Goal: Task Accomplishment & Management: Use online tool/utility

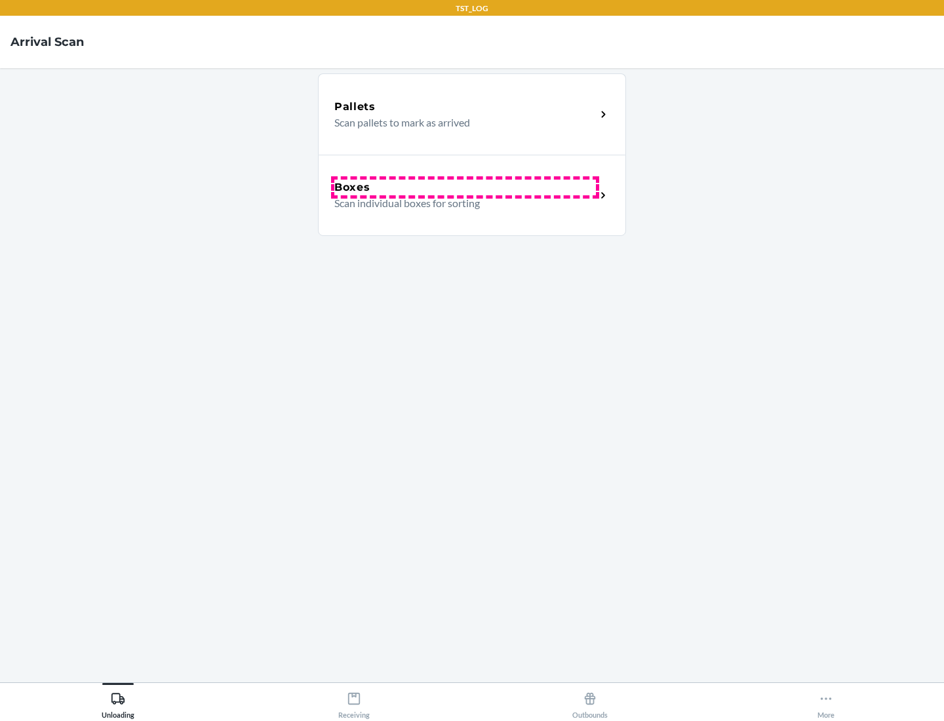
click at [465, 188] on div "Boxes" at bounding box center [465, 188] width 262 height 16
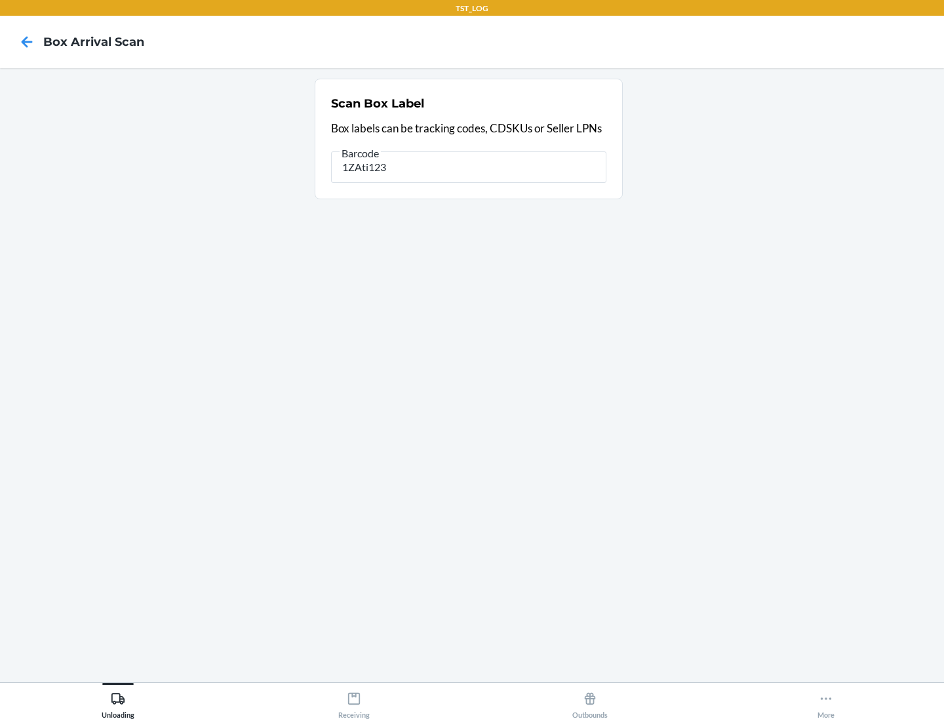
type input "1ZAti123"
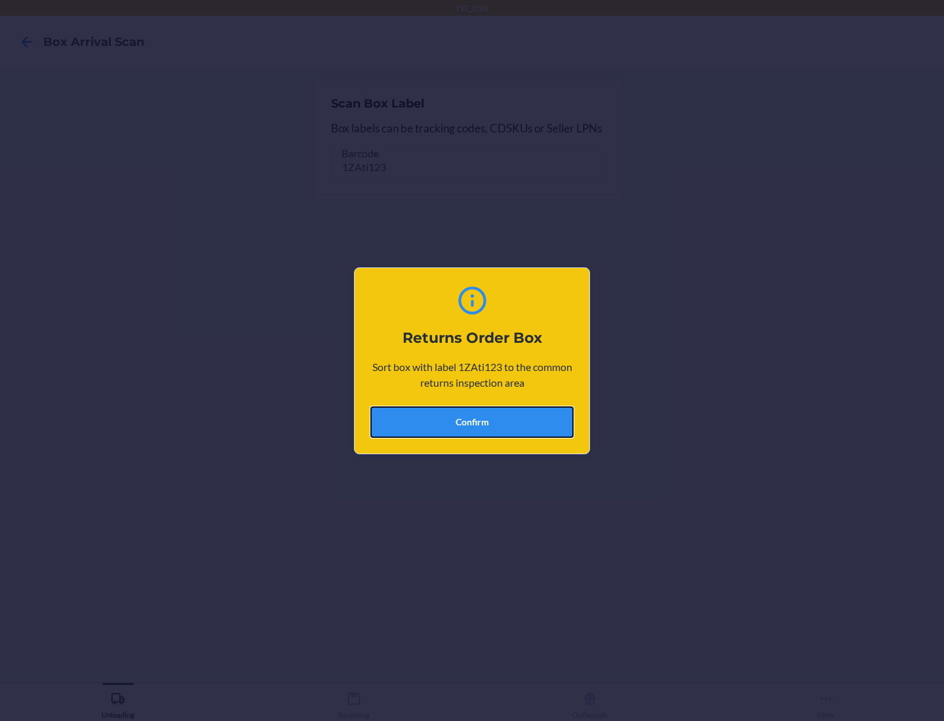
click at [472, 422] on button "Confirm" at bounding box center [472, 422] width 203 height 31
